Goal: Information Seeking & Learning: Learn about a topic

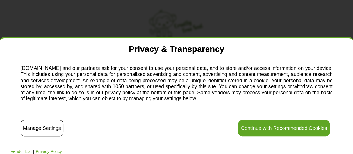
scroll to position [67, 0]
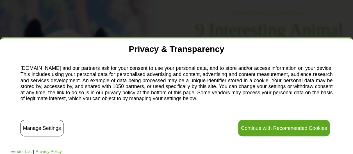
click at [275, 125] on button "Continue with Recommended Cookies" at bounding box center [283, 128] width 91 height 16
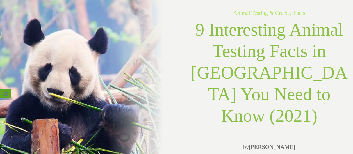
scroll to position [0, 0]
